Goal: Obtain resource: Obtain resource

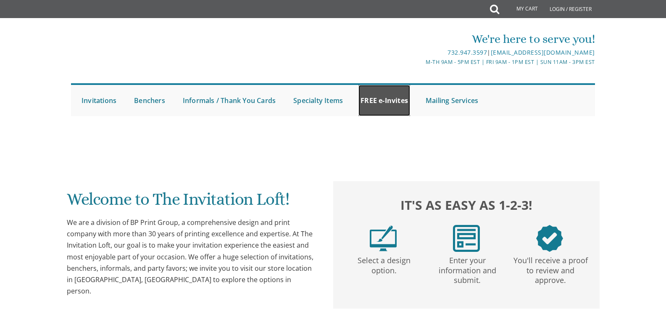
click at [377, 93] on link "FREE e-Invites" at bounding box center [385, 100] width 52 height 31
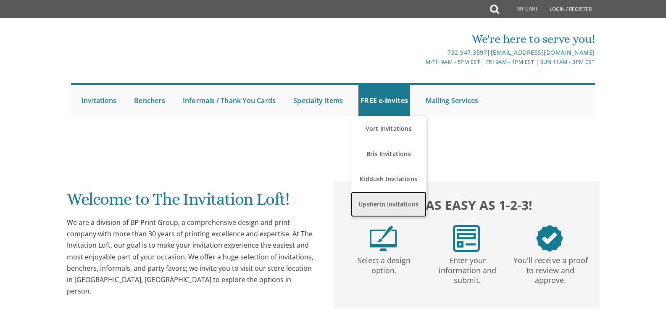
click at [399, 207] on link "Upsherin Invitations" at bounding box center [389, 204] width 76 height 25
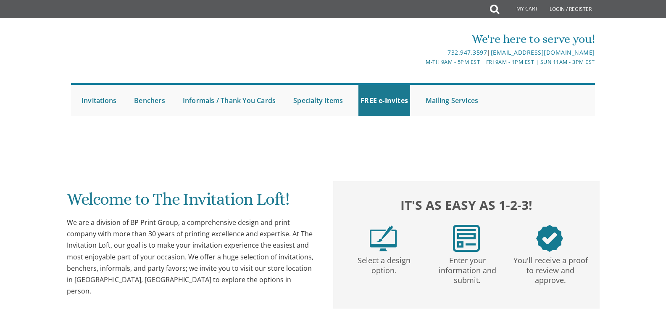
scroll to position [462, 0]
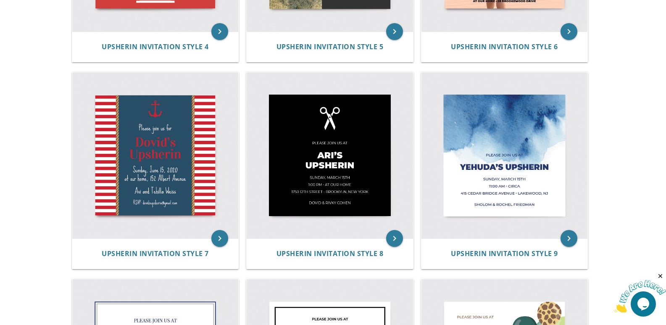
scroll to position [519, 0]
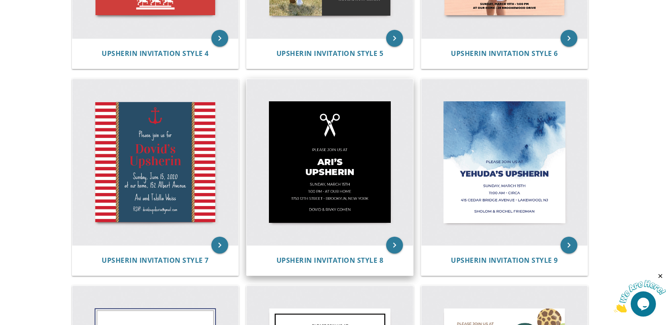
click at [329, 220] on img at bounding box center [330, 162] width 166 height 166
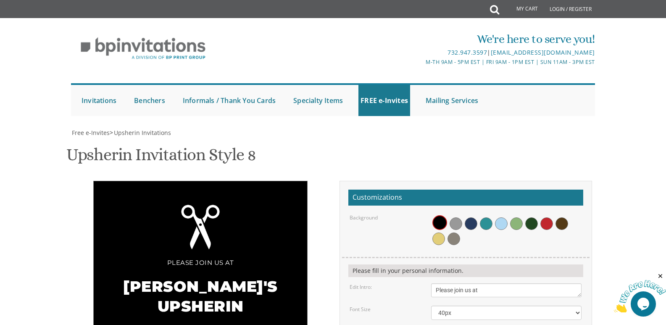
scroll to position [42, 0]
click at [472, 217] on span at bounding box center [471, 223] width 13 height 13
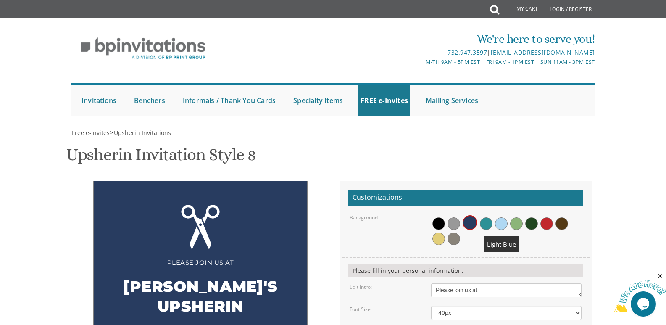
click at [506, 217] on span at bounding box center [501, 223] width 13 height 13
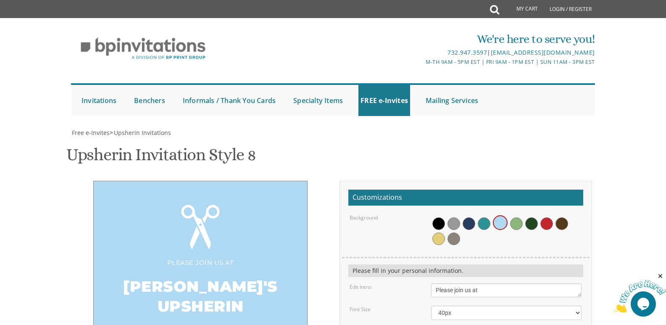
scroll to position [126, 0]
click at [544, 217] on span at bounding box center [547, 223] width 13 height 13
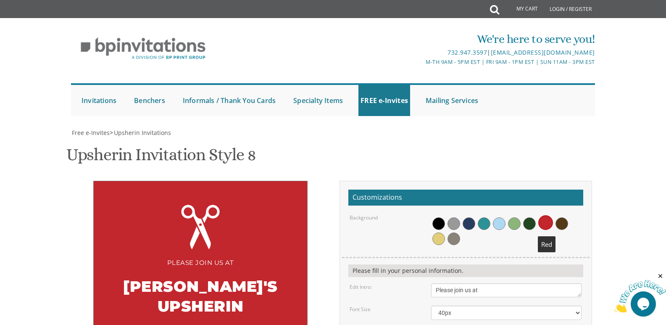
scroll to position [84, 0]
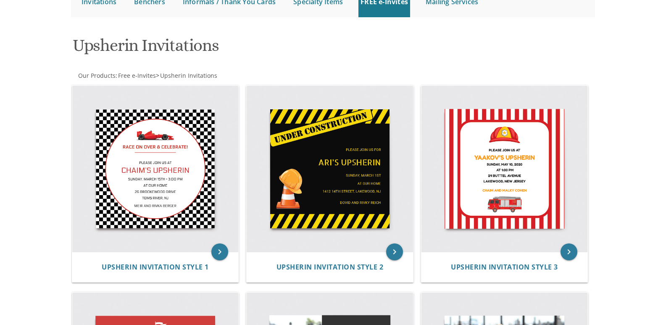
scroll to position [309, 0]
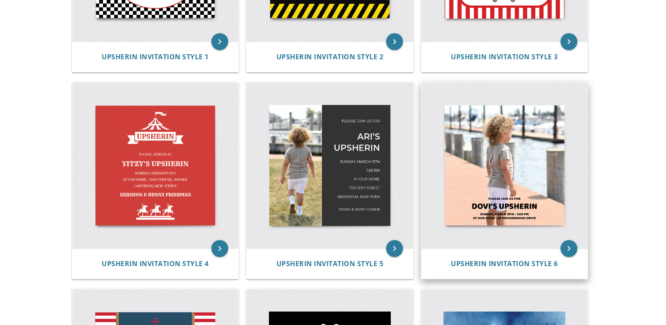
click at [504, 213] on img at bounding box center [505, 165] width 166 height 166
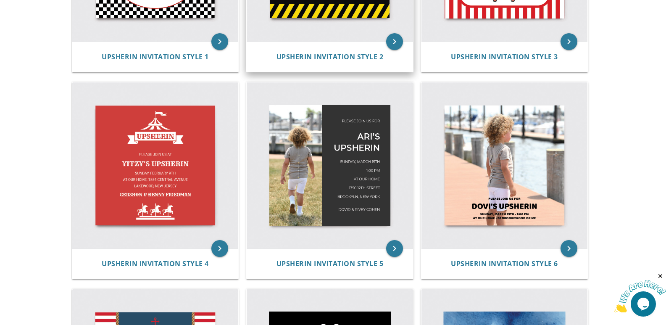
scroll to position [0, 0]
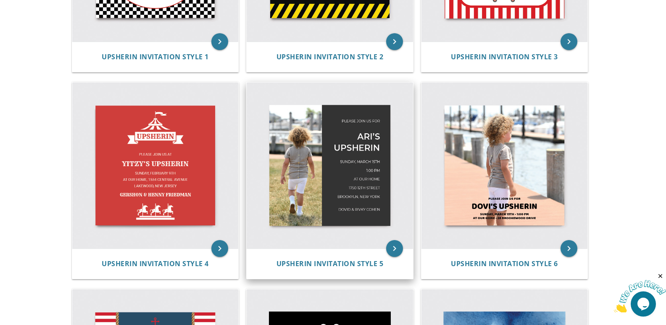
click at [346, 172] on img at bounding box center [330, 165] width 166 height 166
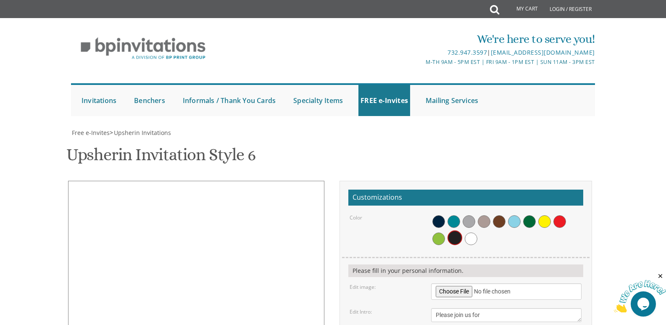
scroll to position [126, 0]
click at [467, 215] on span at bounding box center [469, 221] width 13 height 13
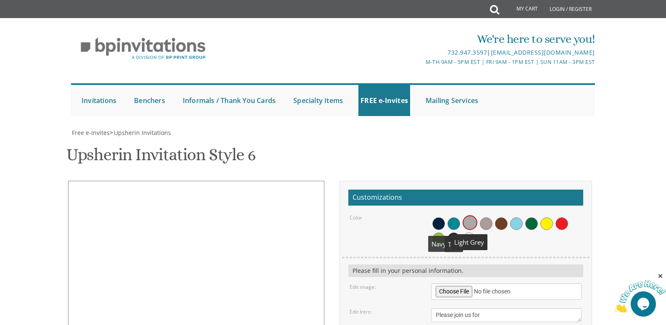
click at [438, 217] on span at bounding box center [439, 223] width 13 height 13
click at [472, 232] on span at bounding box center [469, 238] width 13 height 13
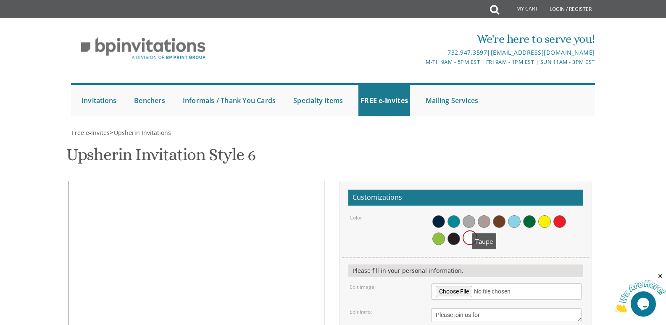
click at [486, 215] on span at bounding box center [484, 221] width 13 height 13
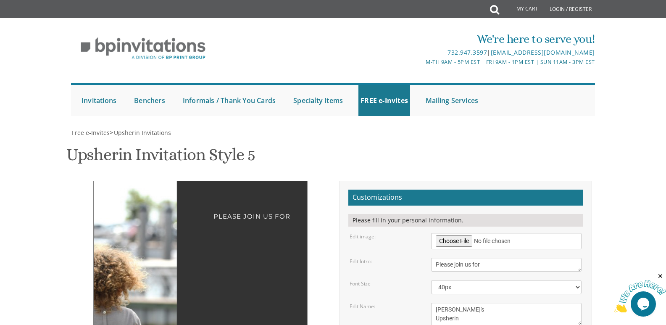
scroll to position [126, 0]
